Goal: Task Accomplishment & Management: Use online tool/utility

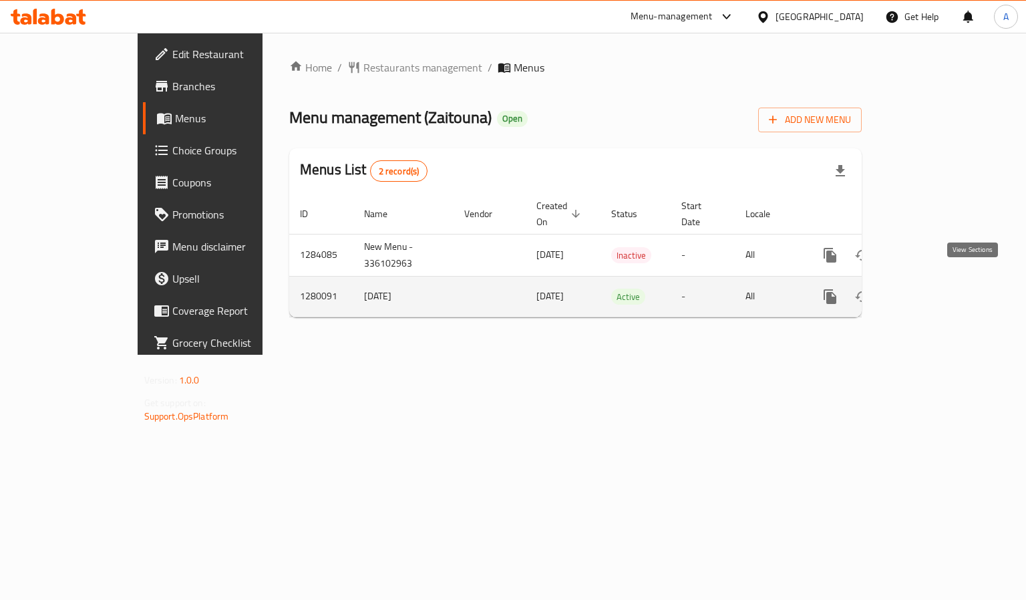
click at [935, 289] on icon "enhanced table" at bounding box center [926, 297] width 16 height 16
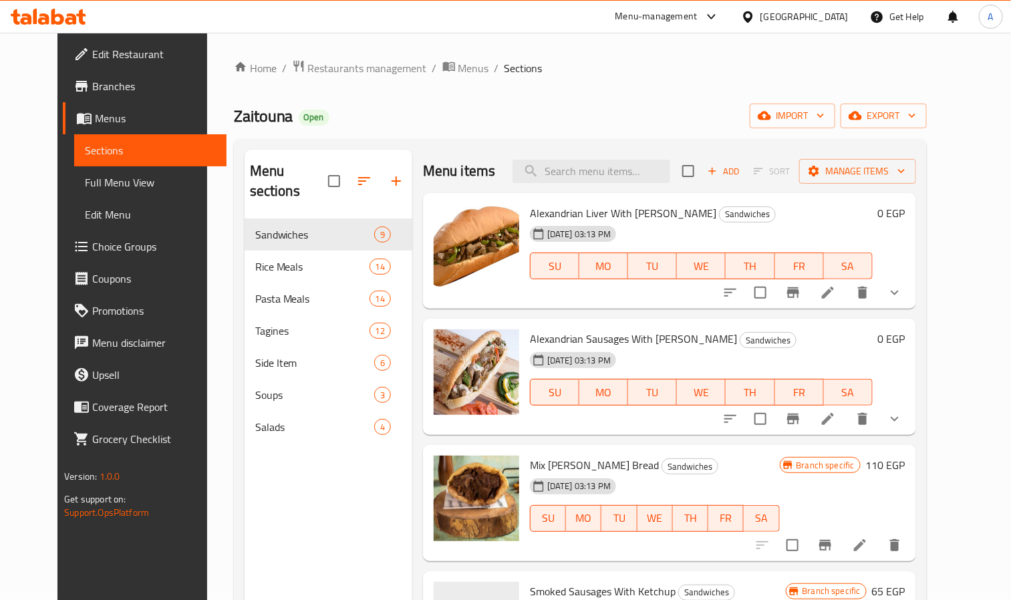
click at [902, 287] on icon "show more" at bounding box center [894, 293] width 16 height 16
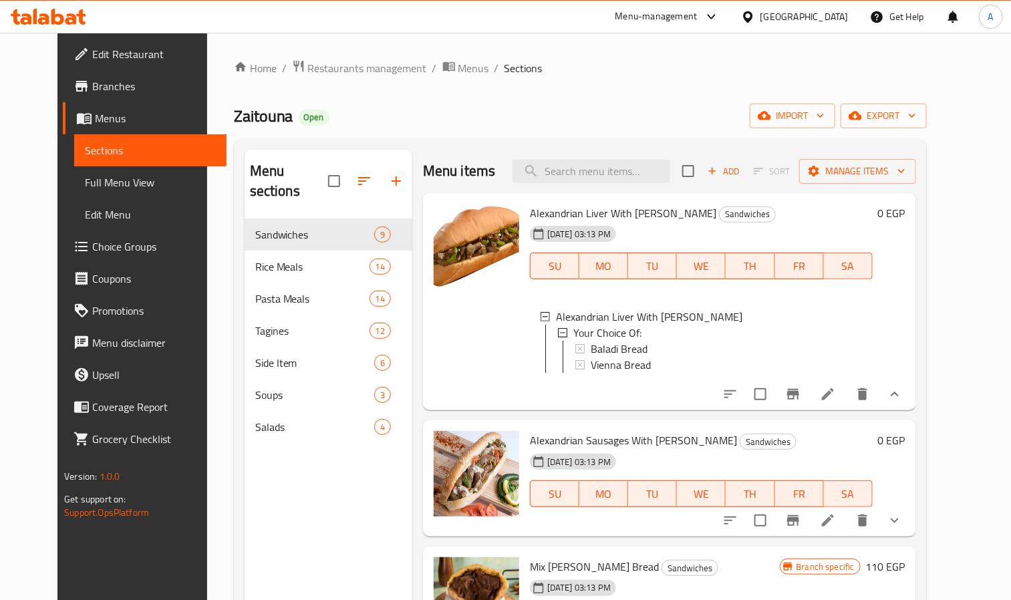
click at [98, 95] on link "Branches" at bounding box center [145, 86] width 164 height 32
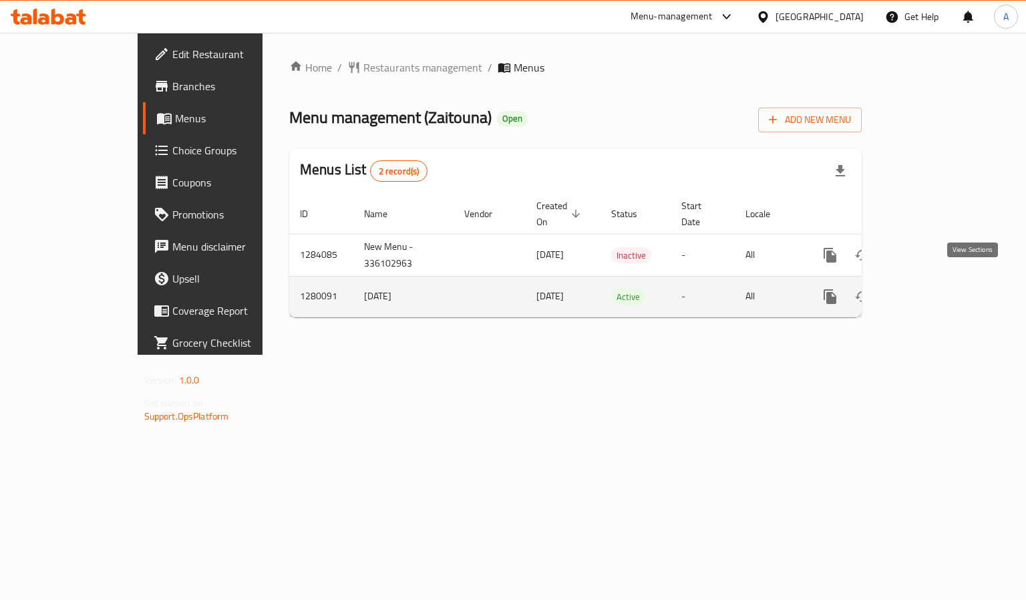
click at [943, 289] on link "enhanced table" at bounding box center [926, 297] width 32 height 32
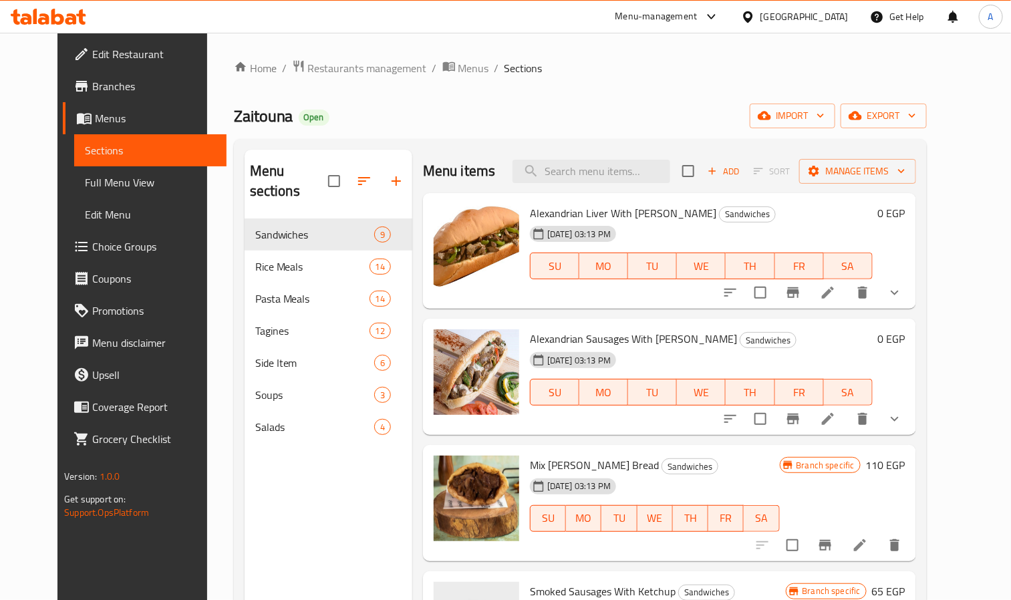
click at [902, 415] on icon "show more" at bounding box center [894, 419] width 16 height 16
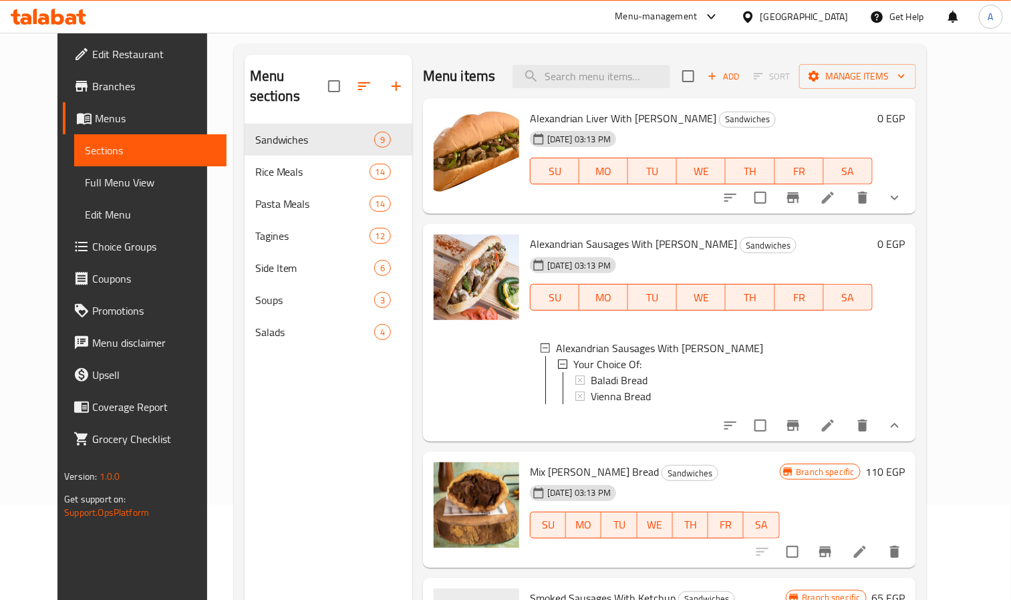
scroll to position [187, 0]
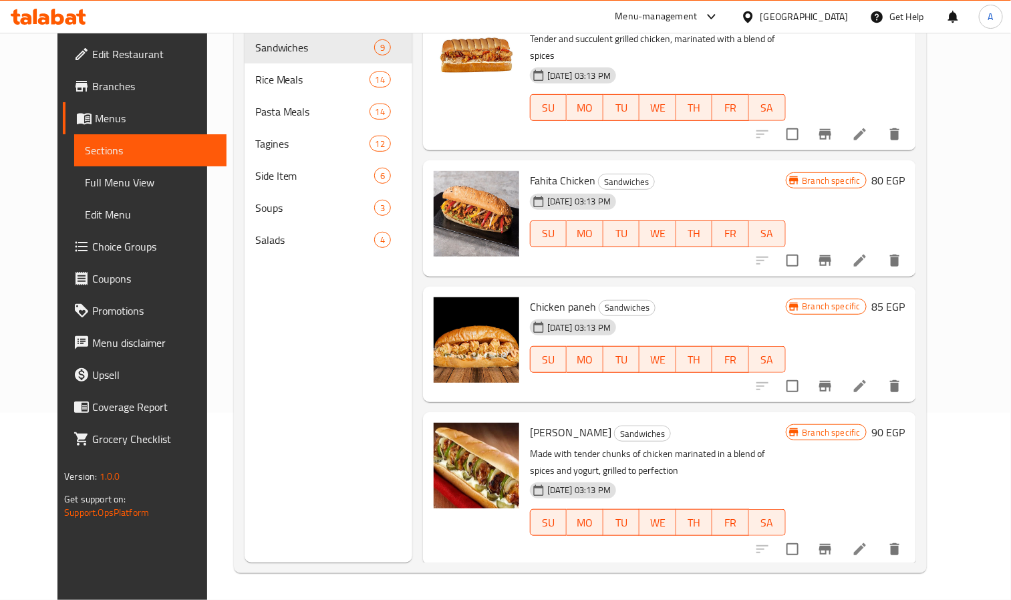
click at [244, 237] on nav "Sandwiches 9 Rice Meals 14 Pasta Meals 14 Tagines 12 Side Item 6 Soups 3 Salads…" at bounding box center [328, 143] width 168 height 235
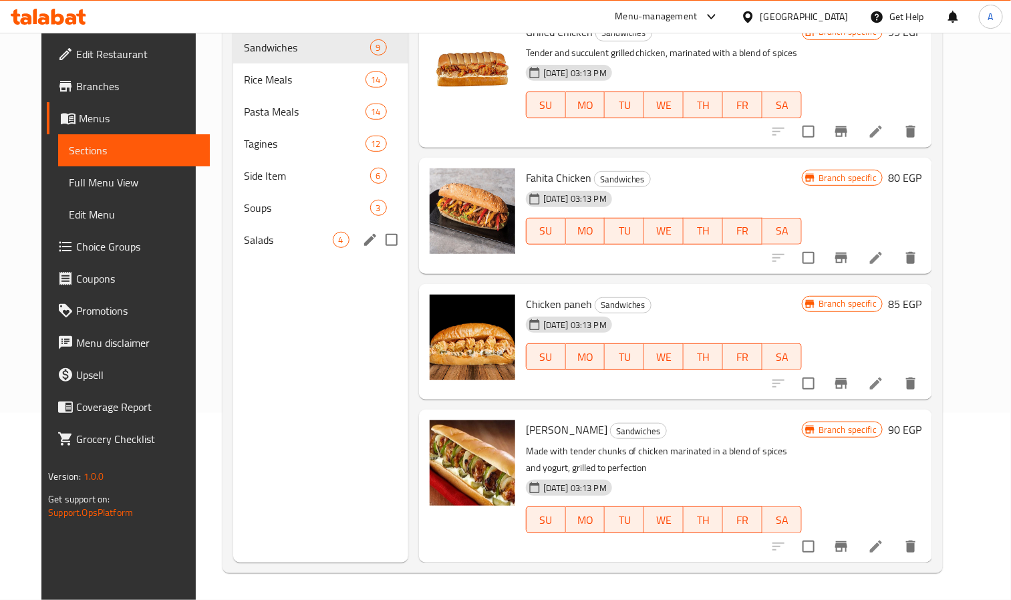
click at [242, 231] on div "Salads 4" at bounding box center [320, 240] width 174 height 32
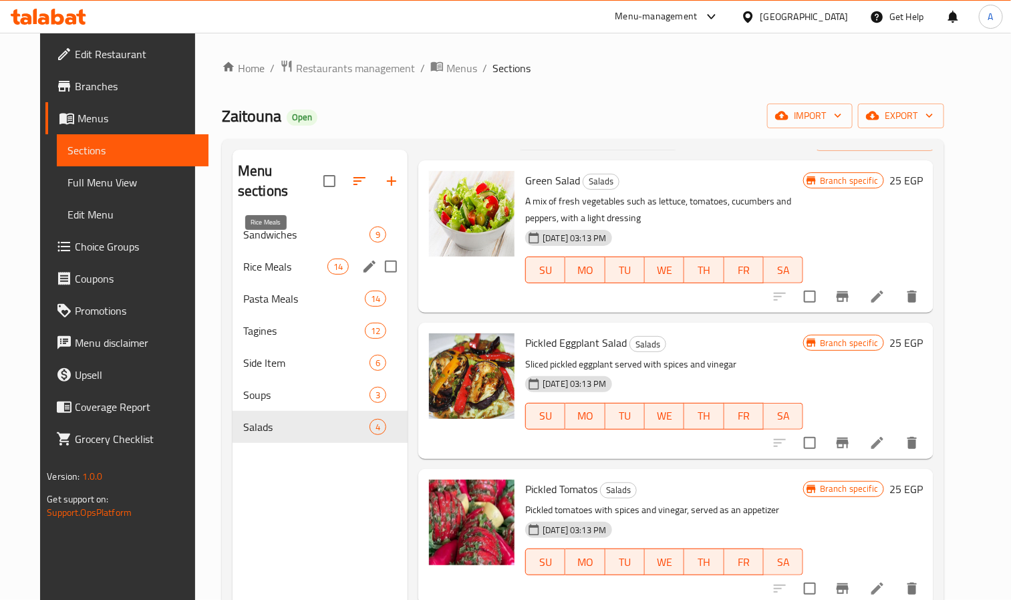
click at [257, 229] on div "Sandwiches 9" at bounding box center [319, 234] width 175 height 32
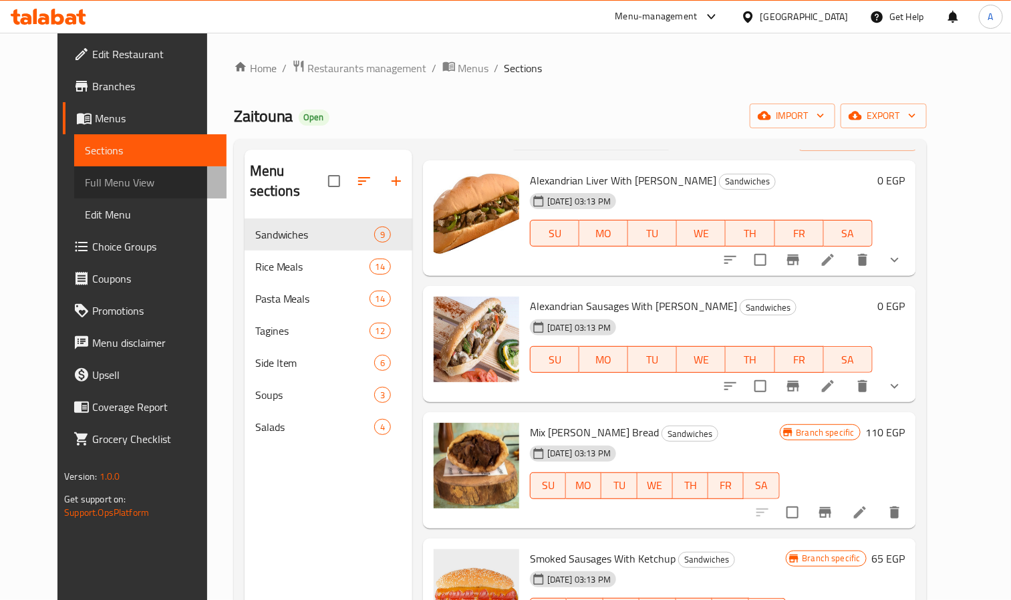
click at [85, 181] on span "Full Menu View" at bounding box center [150, 182] width 131 height 16
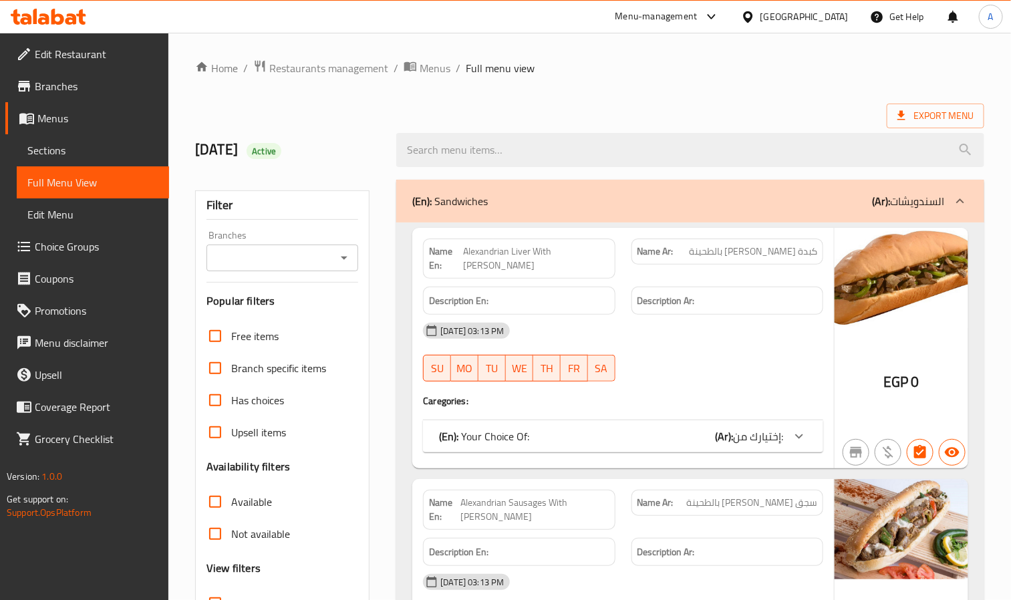
click at [333, 257] on div "Branches" at bounding box center [282, 257] width 152 height 27
click at [349, 265] on icon "Open" at bounding box center [344, 258] width 16 height 16
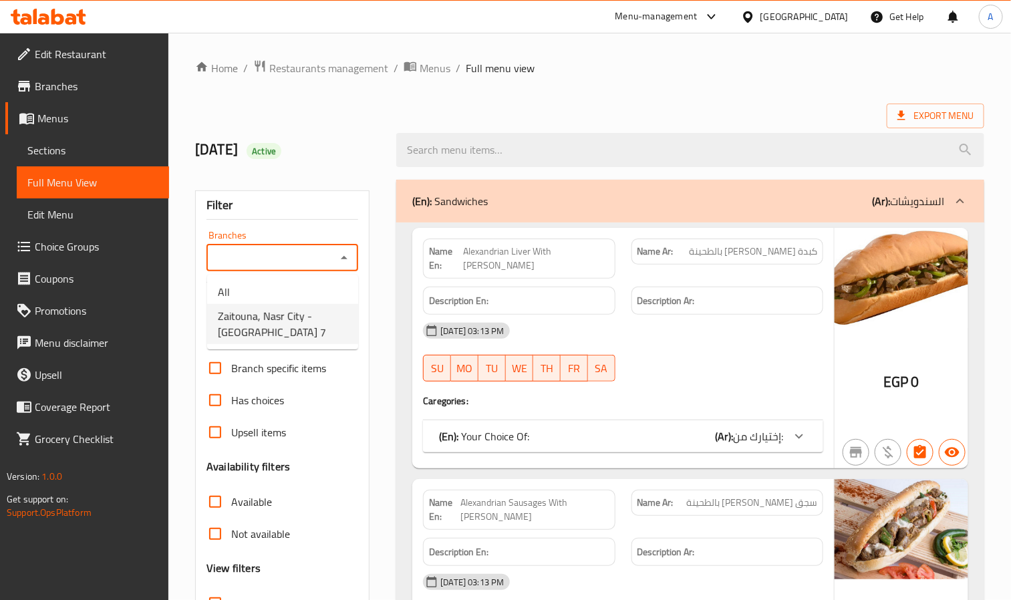
click at [333, 323] on span "Zaitouna, Nasr City - [GEOGRAPHIC_DATA] 7" at bounding box center [283, 324] width 130 height 32
type input "Zaitouna, Nasr City - [GEOGRAPHIC_DATA] 7"
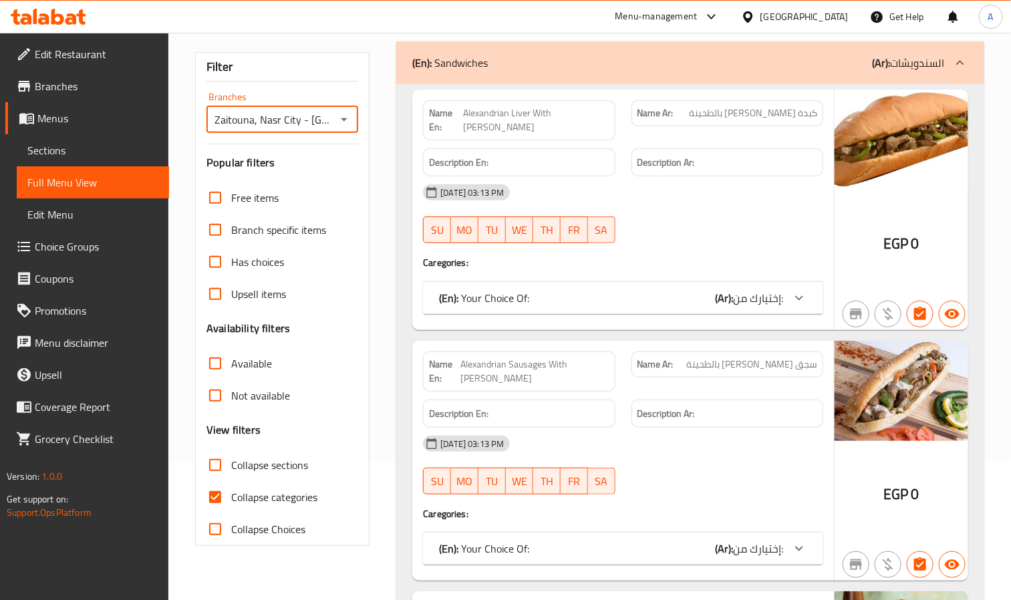
scroll to position [301, 0]
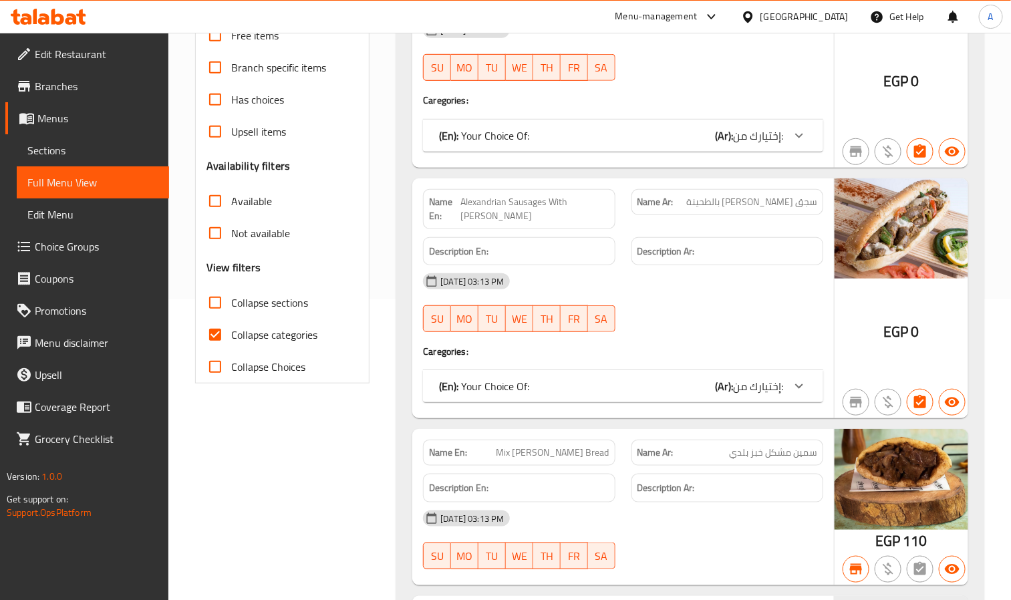
click at [214, 327] on input "Collapse categories" at bounding box center [215, 335] width 32 height 32
checkbox input "false"
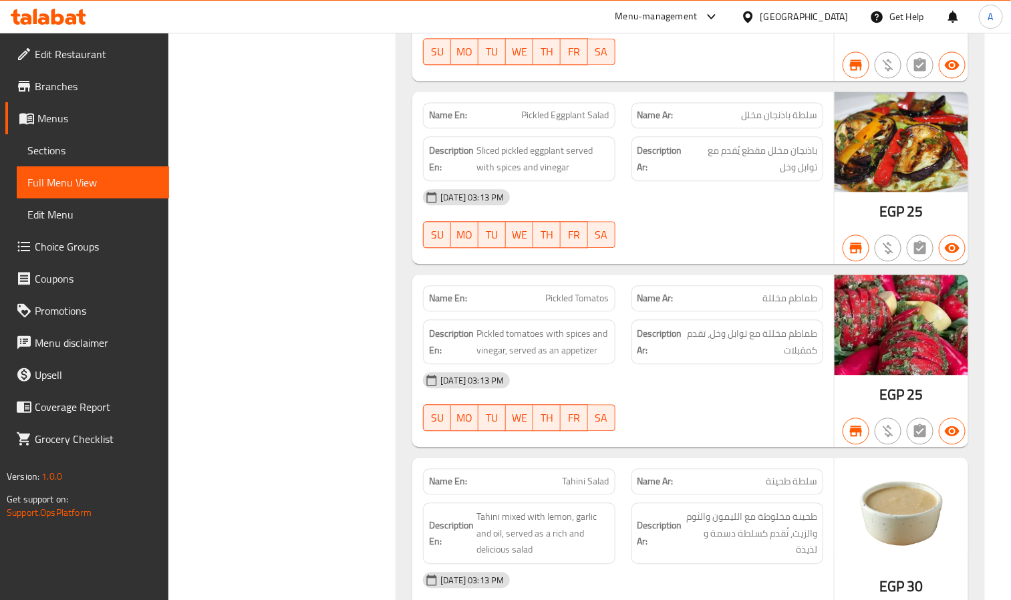
scroll to position [13399, 0]
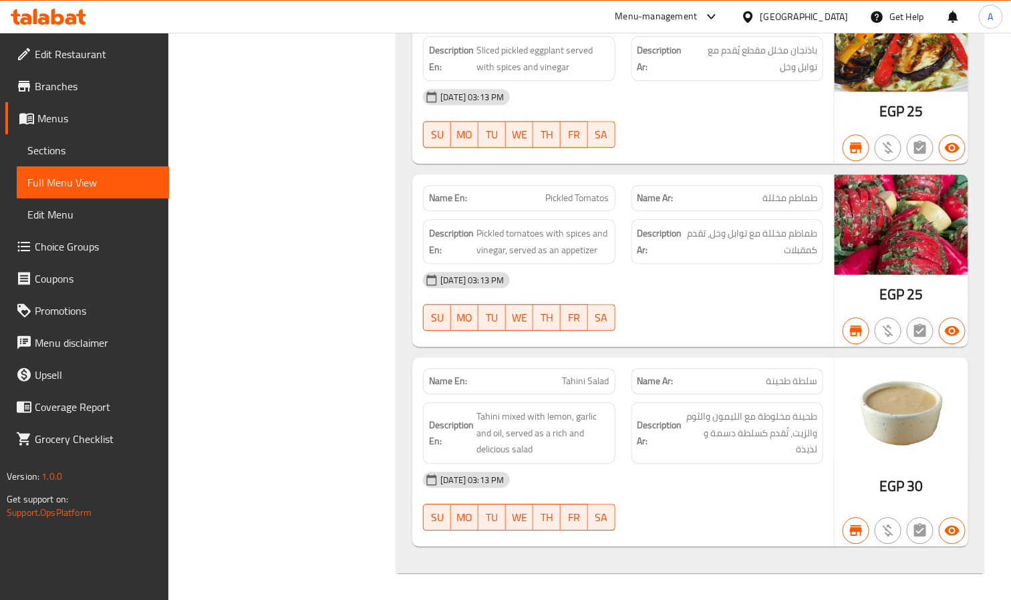
click at [788, 212] on div "Description Ar: طماطم مخللة مع توابل وخل، تقدم كمقبلات" at bounding box center [727, 241] width 208 height 61
click at [792, 204] on div "Name Ar: طماطم مخللة" at bounding box center [727, 198] width 192 height 26
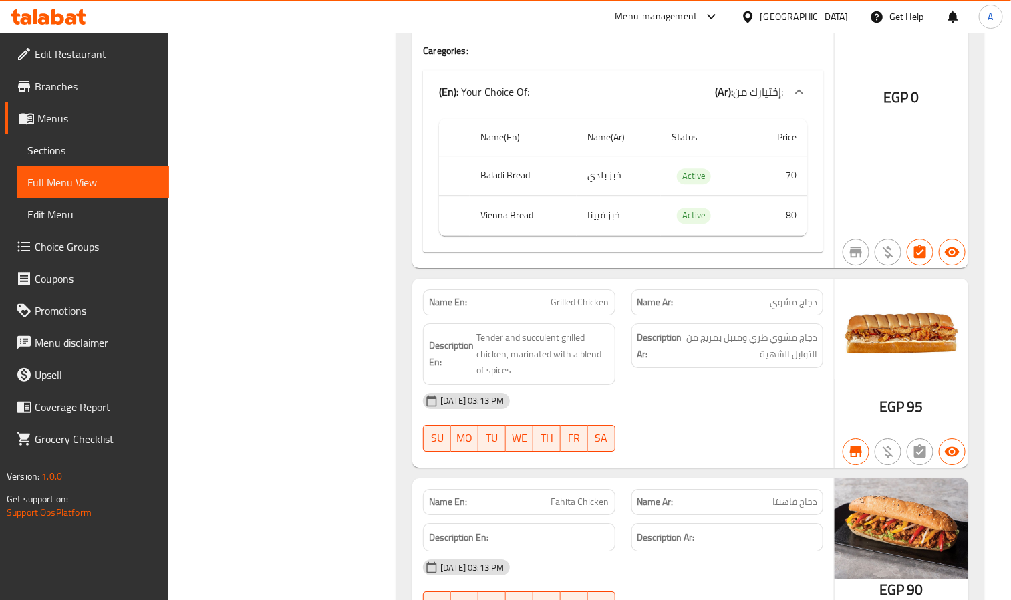
scroll to position [0, 0]
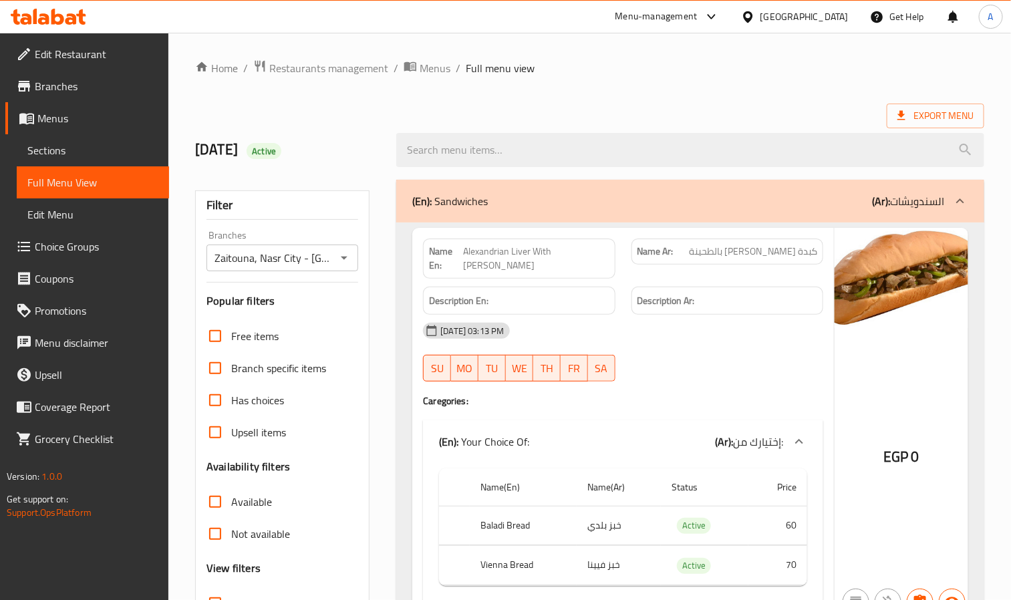
click at [653, 109] on div "Export Menu" at bounding box center [589, 116] width 789 height 25
click at [65, 126] on span "Menus" at bounding box center [97, 118] width 121 height 16
